Goal: Navigation & Orientation: Find specific page/section

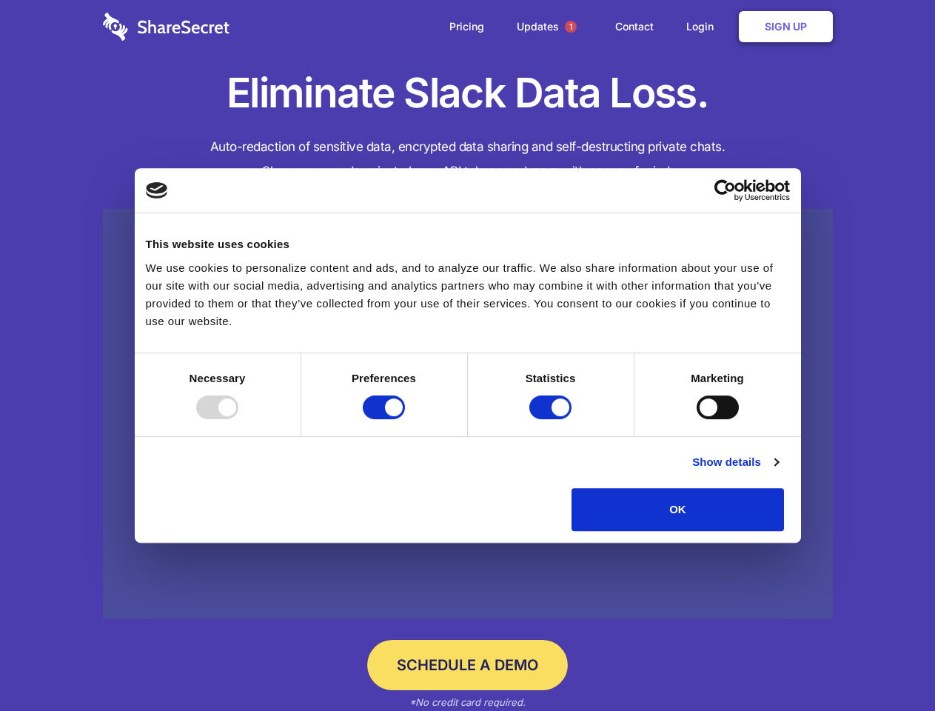
click at [238, 419] on div at bounding box center [217, 407] width 42 height 24
click at [405, 419] on input "Preferences" at bounding box center [384, 407] width 42 height 24
checkbox input "false"
click at [552, 419] on input "Statistics" at bounding box center [550, 407] width 42 height 24
checkbox input "false"
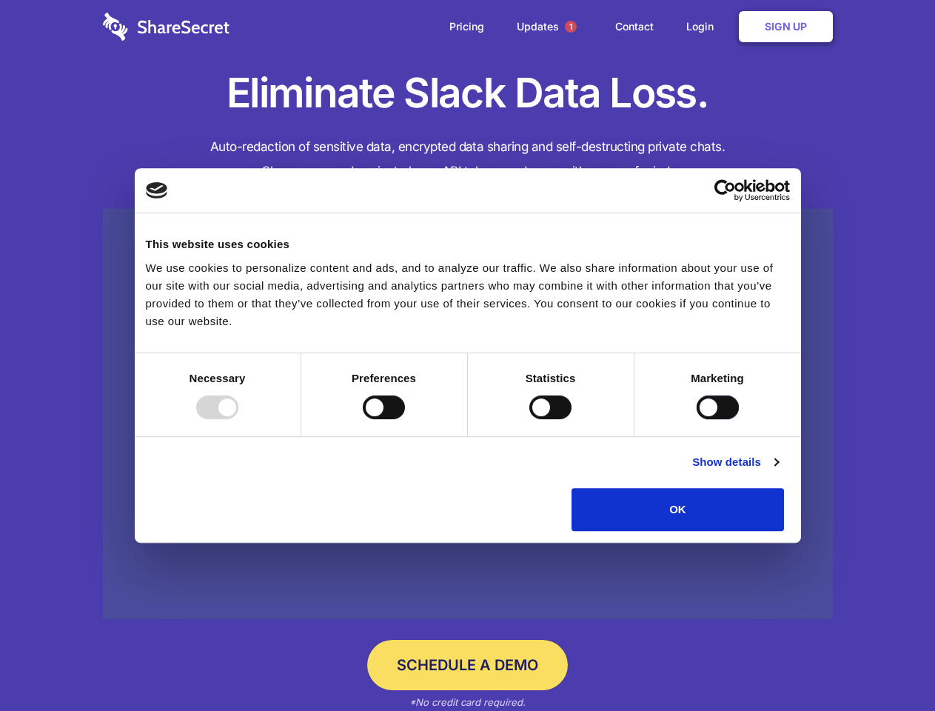
click at [697, 419] on input "Marketing" at bounding box center [718, 407] width 42 height 24
checkbox input "true"
click at [778, 471] on link "Show details" at bounding box center [735, 462] width 86 height 18
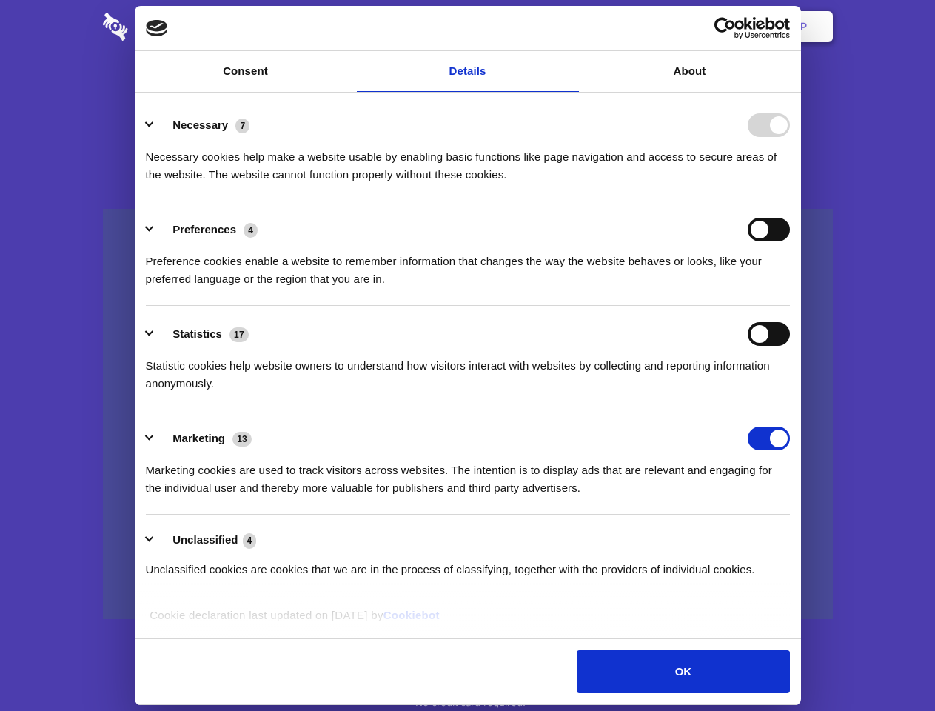
click at [790, 201] on li "Necessary 7 Necessary cookies help make a website usable by enabling basic func…" at bounding box center [468, 149] width 644 height 104
click at [570, 27] on span "1" at bounding box center [571, 27] width 12 height 12
